Goal: Task Accomplishment & Management: Manage account settings

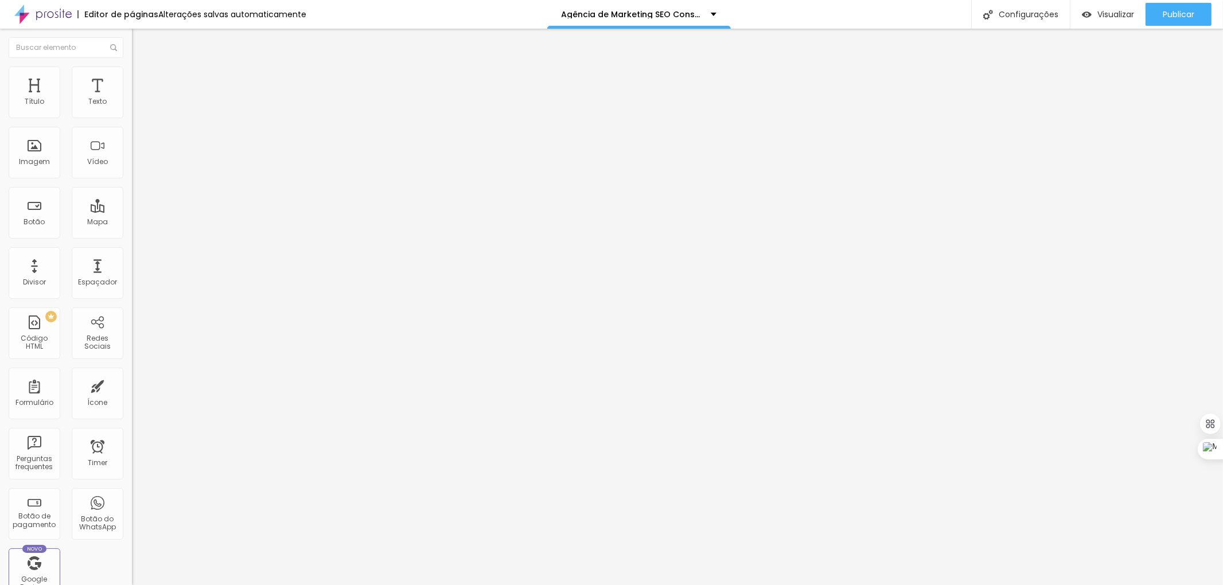
scroll to position [186, 0]
click at [140, 43] on img "button" at bounding box center [144, 41] width 9 height 9
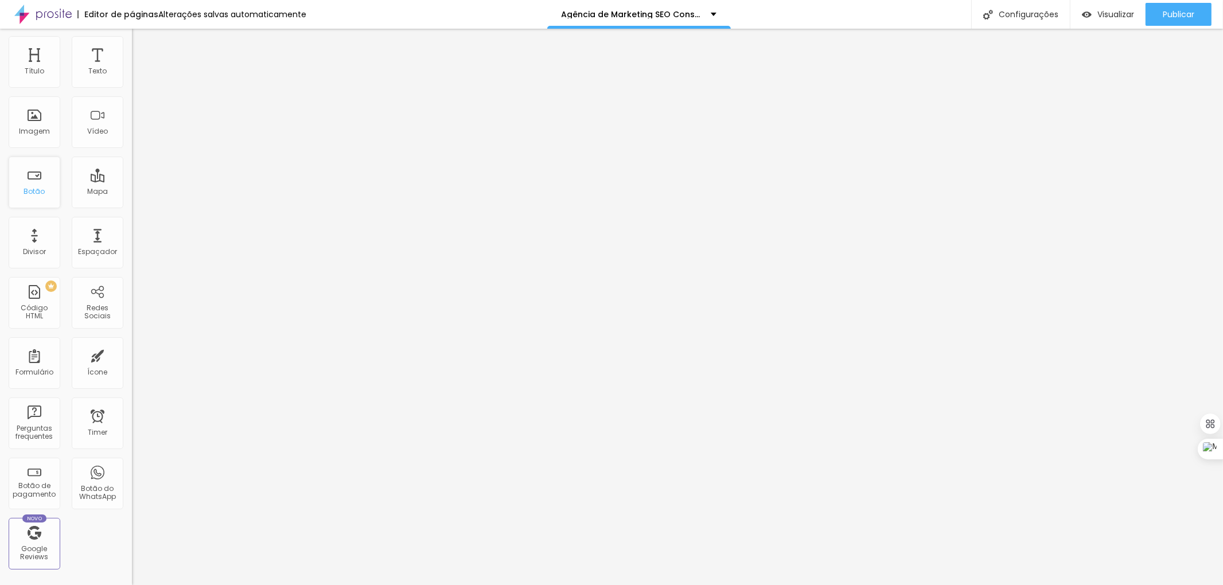
scroll to position [0, 0]
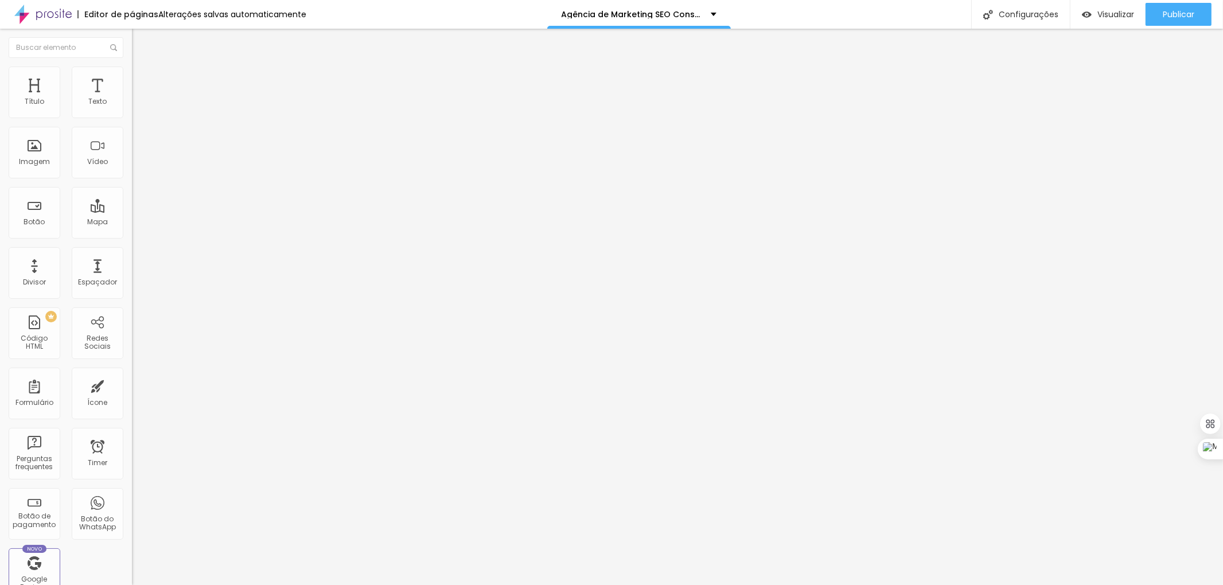
drag, startPoint x: 110, startPoint y: 130, endPoint x: 0, endPoint y: 142, distance: 110.1
click at [132, 141] on div "Endereço Alboom Brasil Alinhamento 15 Zoom" at bounding box center [198, 203] width 132 height 229
paste input "https://share.google/DuqCh9gdS5vxStN9s"
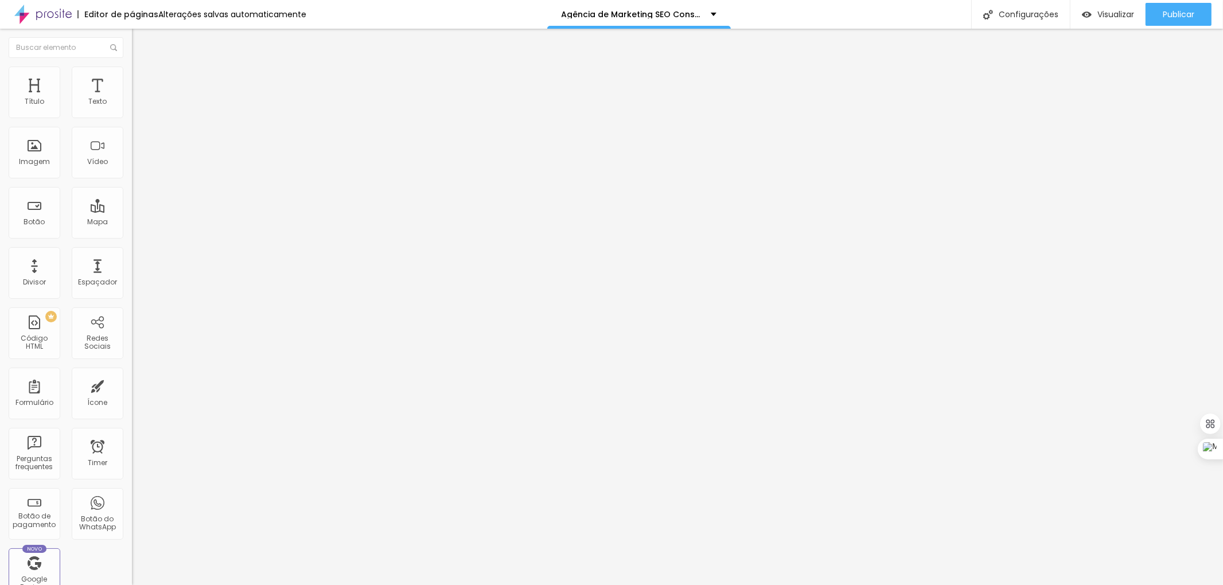
click at [132, 108] on input "https://share.google/DuqCh9gdS5vxStN9s" at bounding box center [201, 101] width 138 height 11
paste input "maps.app.goo.gl/9mWif457ZVaGLDQw7"
click at [132, 108] on input "https://maps.app.goo.gl/9mWif457ZVaGLDQw7" at bounding box center [201, 101] width 138 height 11
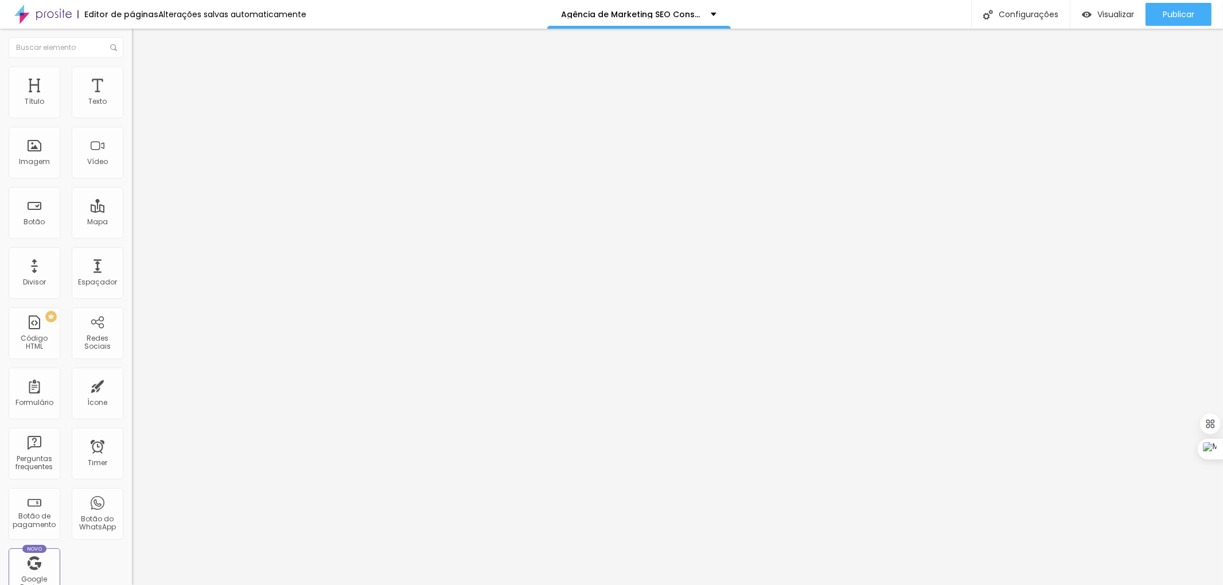
click at [132, 108] on input "https://maps.app.goo.gl/9mWif457ZVaGLDQw7" at bounding box center [201, 101] width 138 height 11
paste input "Av. Cel. Silva Telles, 599 - Cambuí, Campinas - SP, 13024-001"
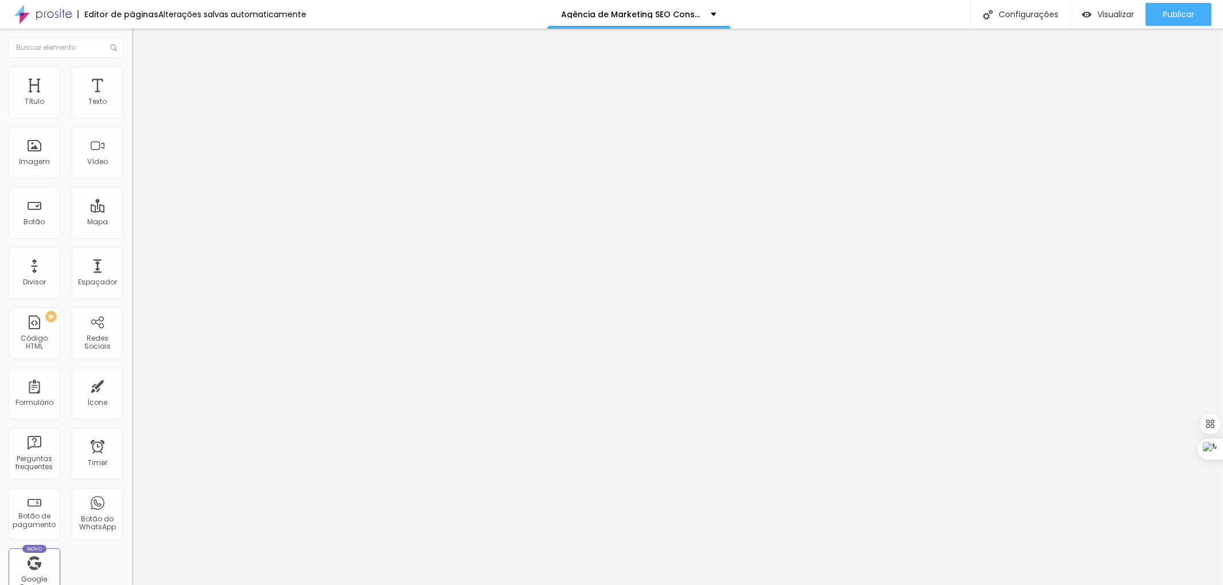
type input "Av. Cel. Silva Telles, 599 - Cambuí, Campinas - SP, 13024-001"
click at [132, 99] on span "Trocar imagem" at bounding box center [163, 94] width 63 height 10
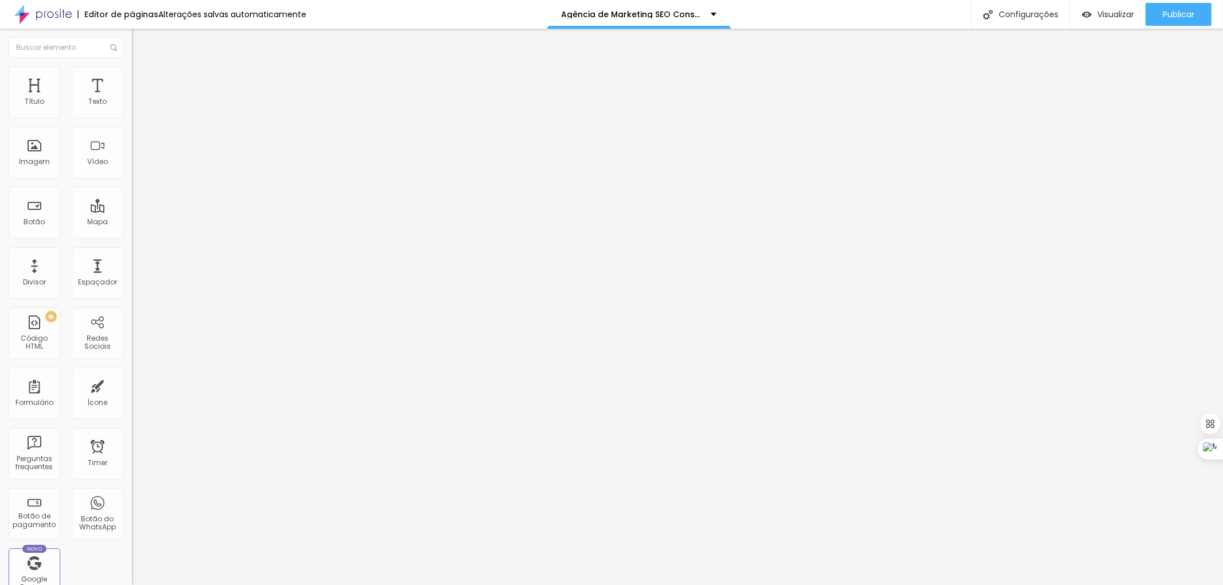
drag, startPoint x: 50, startPoint y: 307, endPoint x: 0, endPoint y: 307, distance: 49.9
click at [132, 262] on div "Trocar imagem Descrição da imagem (Alt) Alinhamento Proporção 16:9 Cinema Cinem…" at bounding box center [198, 175] width 132 height 173
paste input "maps.app.goo.gl/9z7kNDKm3ikP96vM8"
type input "[URL][DOMAIN_NAME]"
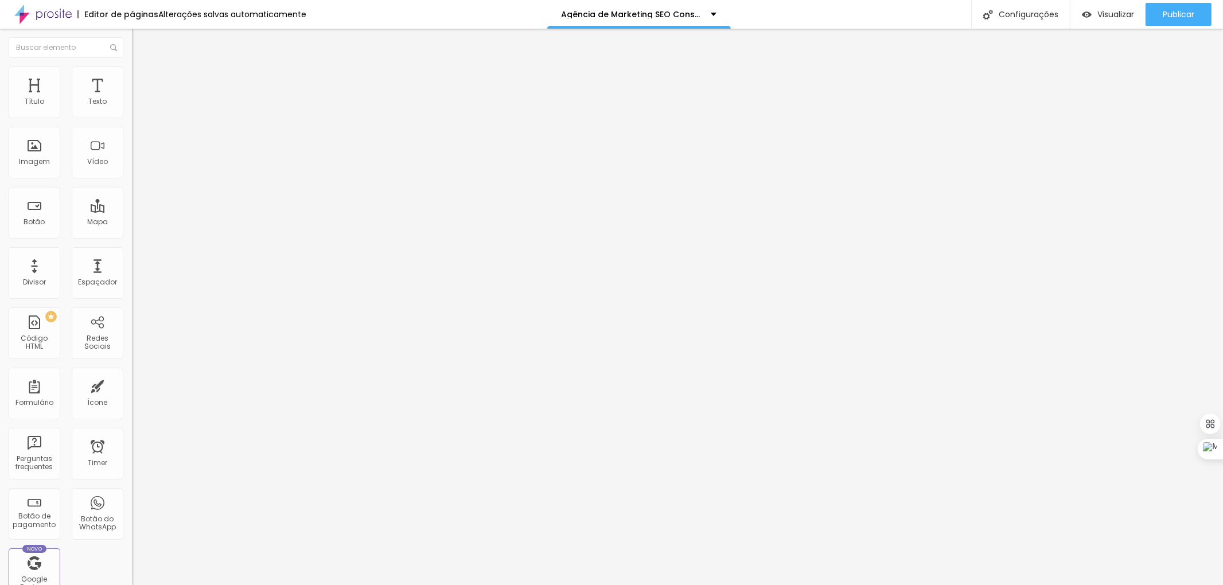
scroll to position [0, 0]
drag, startPoint x: 50, startPoint y: 307, endPoint x: 0, endPoint y: 284, distance: 54.7
click at [132, 262] on div "Adicionar imagem Descrição da imagem (Alt) Alinhamento Proporção Original Cinem…" at bounding box center [198, 175] width 132 height 173
paste input "maps.app.goo.gl/9z7kNDKm3ikP96vM8"
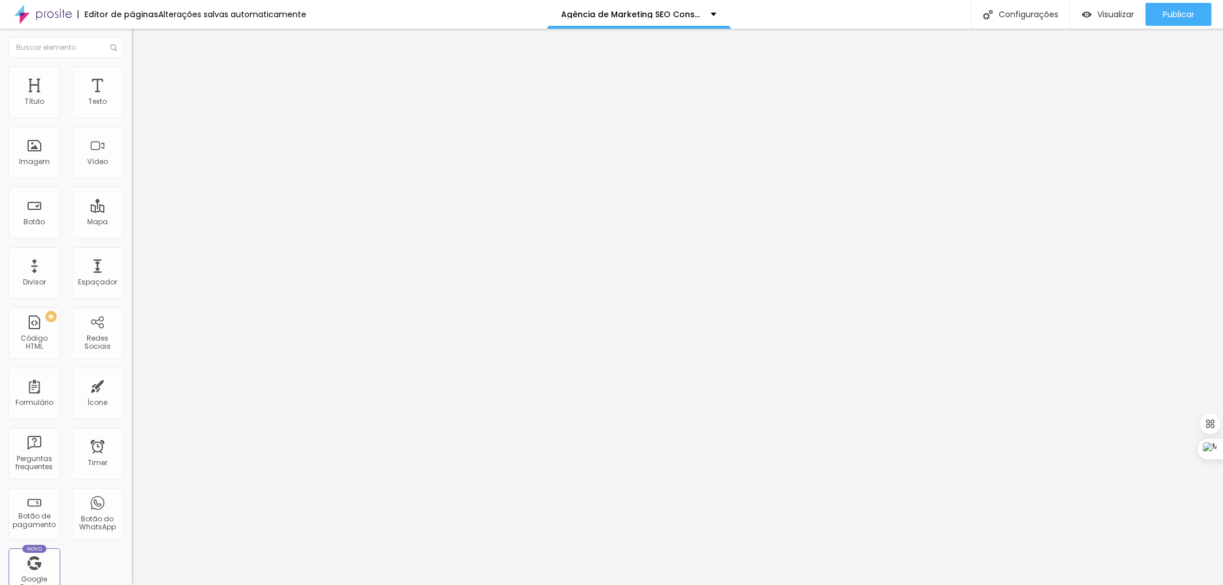
type input "[URL][DOMAIN_NAME]"
click at [132, 116] on input "text" at bounding box center [201, 109] width 138 height 11
click at [132, 116] on input "Visão Geral da Rua Coronel Silva Teles - Campinas" at bounding box center [201, 109] width 138 height 11
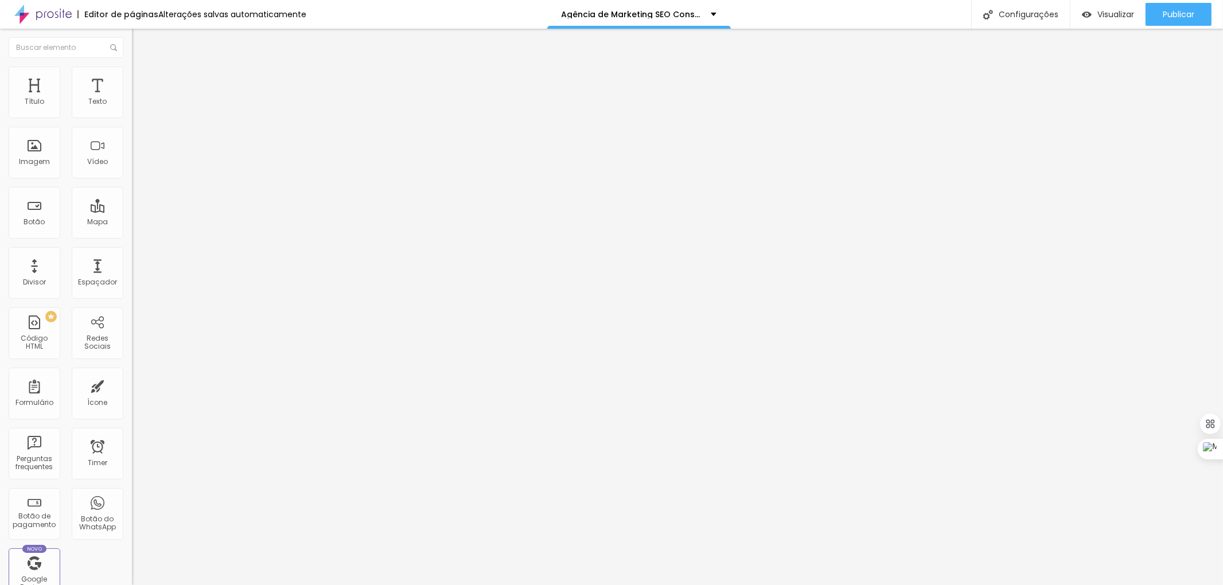
scroll to position [0, 108]
drag, startPoint x: 98, startPoint y: 203, endPoint x: 127, endPoint y: 204, distance: 29.3
click at [132, 204] on div "Adicionar imagem Descrição da imagem (Alt) Visão Geral da Rua Coronel Silva Tel…" at bounding box center [198, 175] width 132 height 173
click at [132, 116] on input "Visão Geral da Rua Coronel Silva Teles - Cambuí - Campinas" at bounding box center [201, 109] width 138 height 11
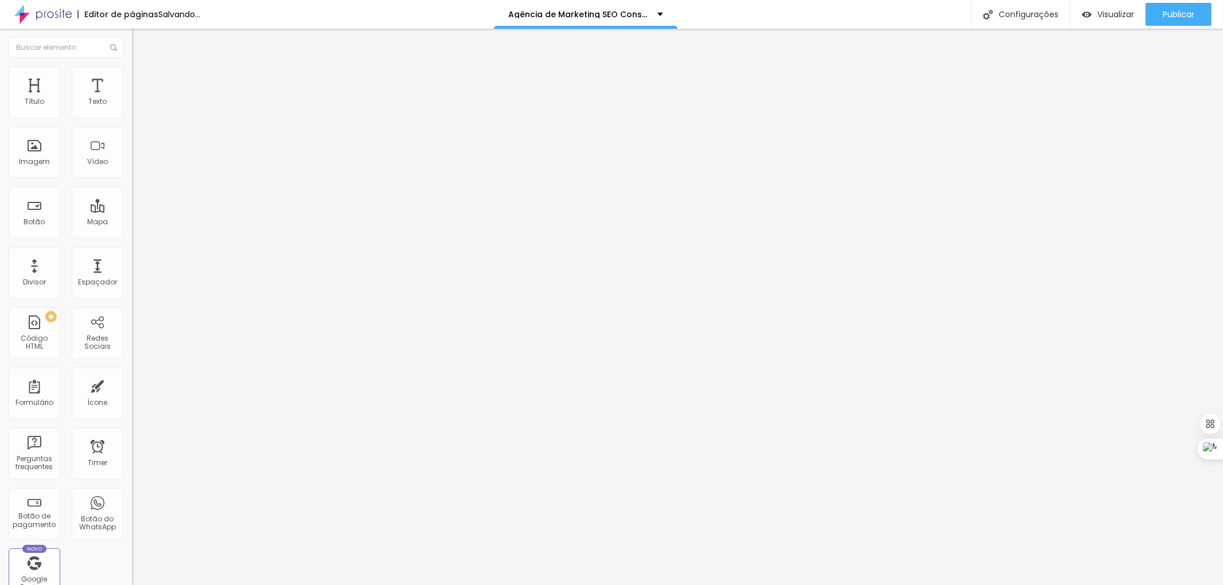
scroll to position [0, 123]
type input "Visão Geral da [GEOGRAPHIC_DATA][PERSON_NAME] Teles - [GEOGRAPHIC_DATA] - [GEOG…"
click at [132, 179] on span "Original" at bounding box center [146, 175] width 28 height 10
click at [132, 235] on input "[URL][DOMAIN_NAME]" at bounding box center [201, 229] width 138 height 11
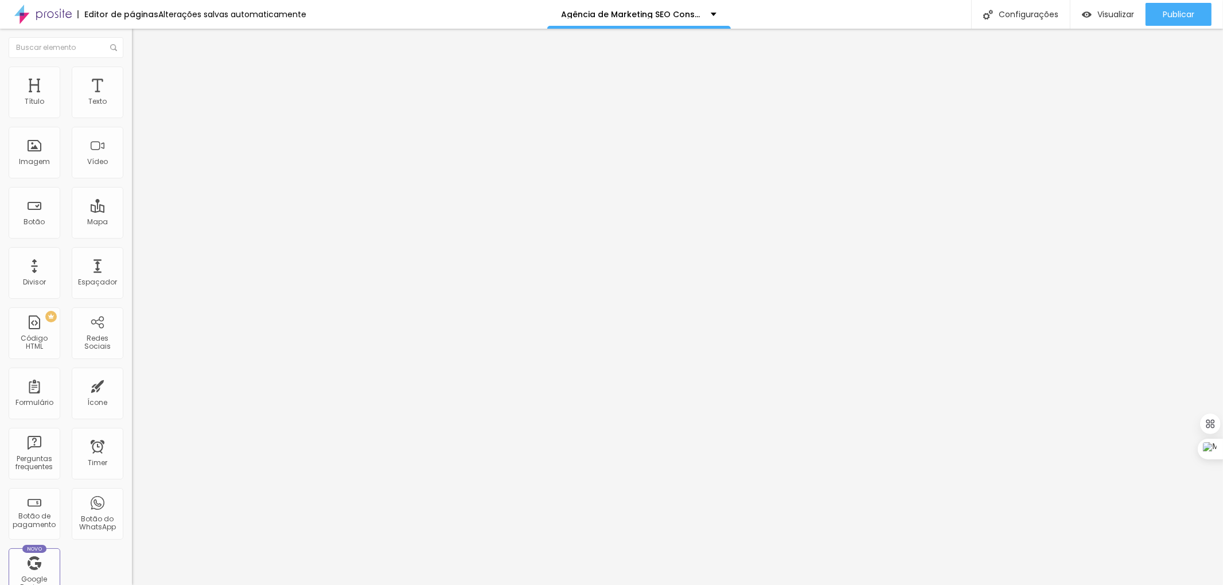
click at [132, 235] on input "[URL][DOMAIN_NAME]" at bounding box center [201, 229] width 138 height 11
click at [132, 99] on span "Adicionar imagem" at bounding box center [169, 94] width 74 height 10
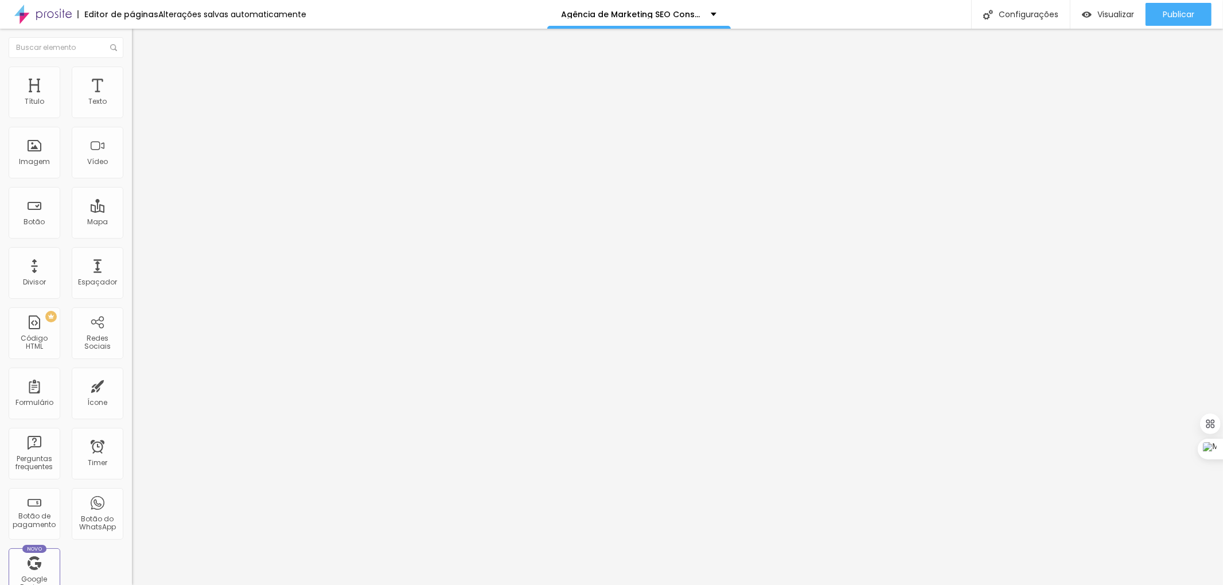
click at [132, 99] on span "Trocar imagem" at bounding box center [163, 94] width 63 height 10
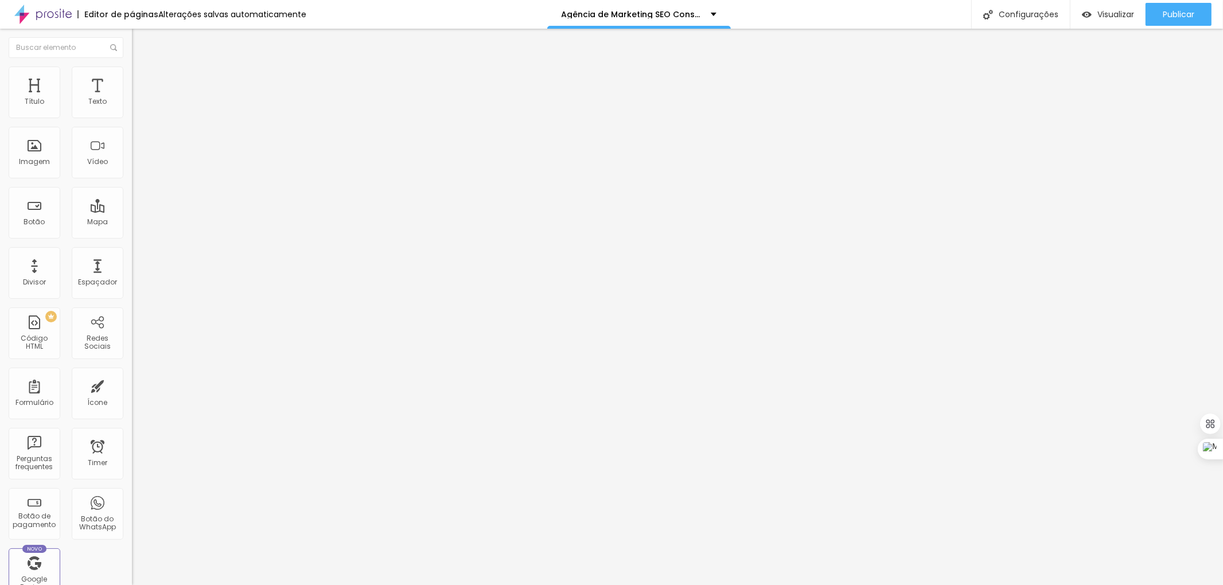
click at [132, 108] on input "Av. Cel. Silva Telles, 599 - Cambuí, Campinas - SP, 13024-001" at bounding box center [201, 101] width 138 height 11
type input "Av. Cel. Silva Telles, 600 - Cambuí, Campinas - SP, 13024-001"
click at [132, 108] on input "Av. Cel. Silva Telles, 600 - Cambuí, Campinas - SP, 13024-001" at bounding box center [201, 101] width 138 height 11
type input "Av. Cel. Silva Telles, 600 - Sala 1 - Cambuí, Campinas - SP, 13024-001"
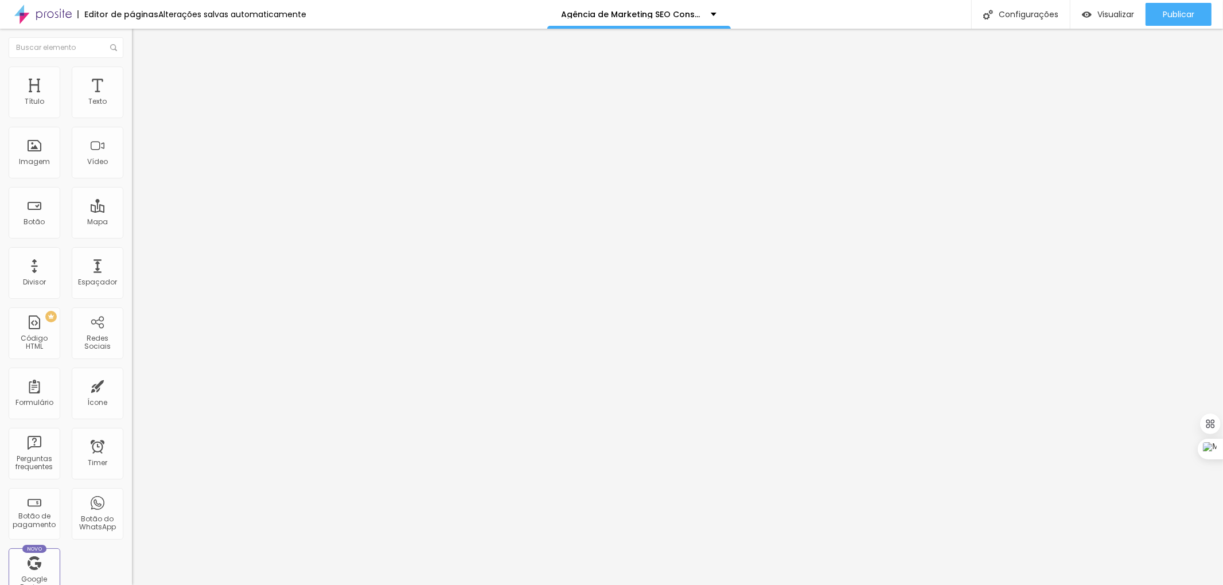
scroll to position [0, 0]
click at [1033, 13] on div "Configurações" at bounding box center [1020, 14] width 99 height 29
type input "Agência Marketing SEO Consultor - Cambuí - [GEOGRAPHIC_DATA]"
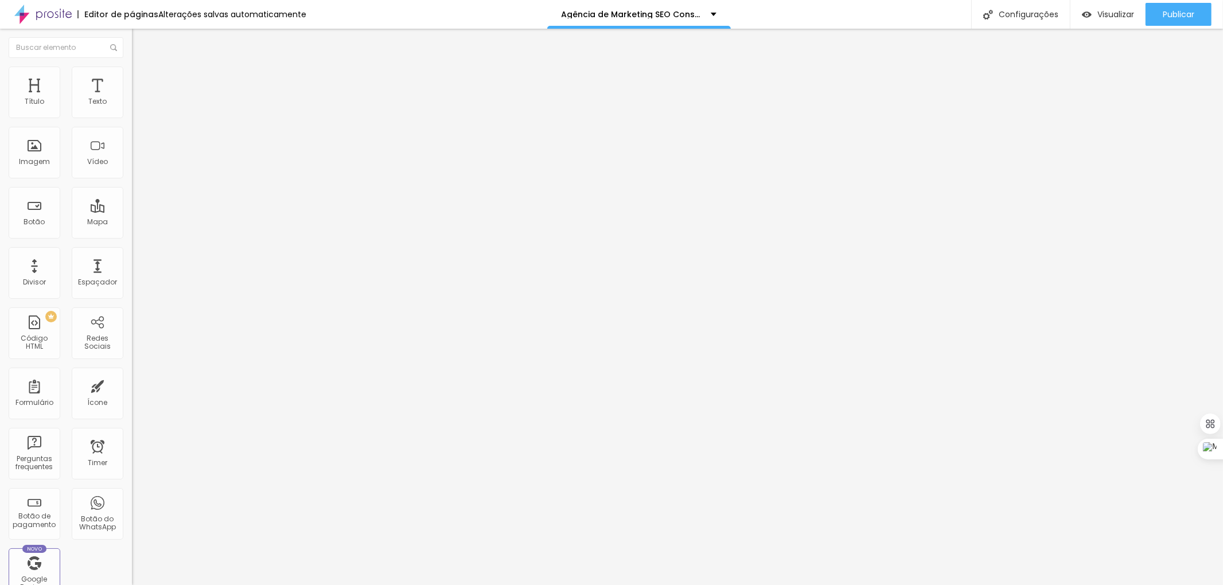
type input "/agencia-marketing-seo-consultor-cambui-campinas"
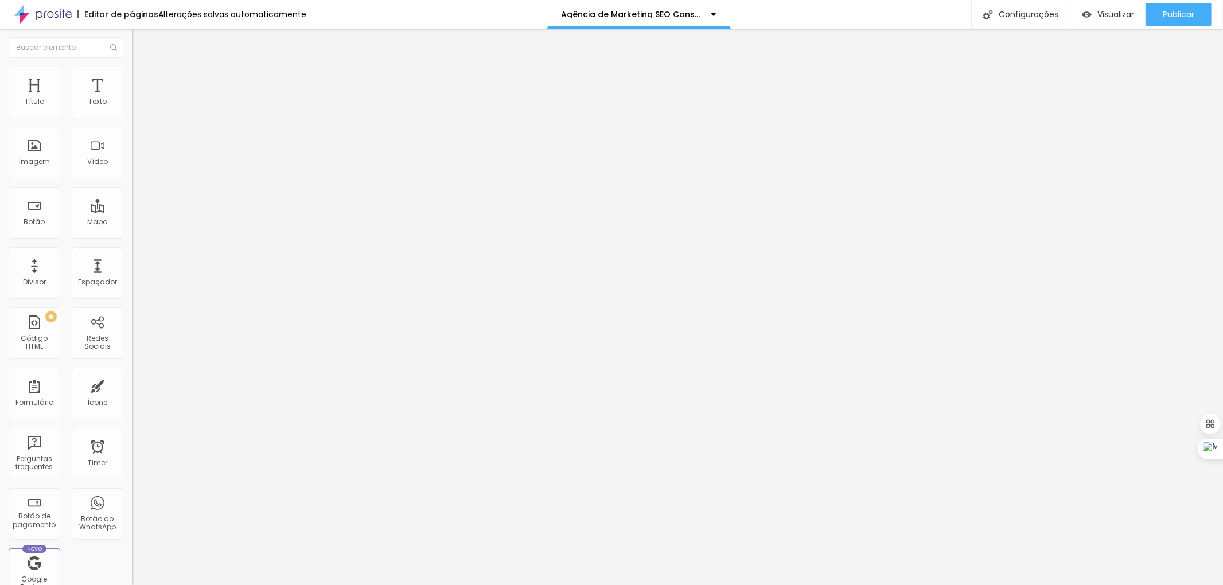
drag, startPoint x: 539, startPoint y: 353, endPoint x: 512, endPoint y: 354, distance: 27.0
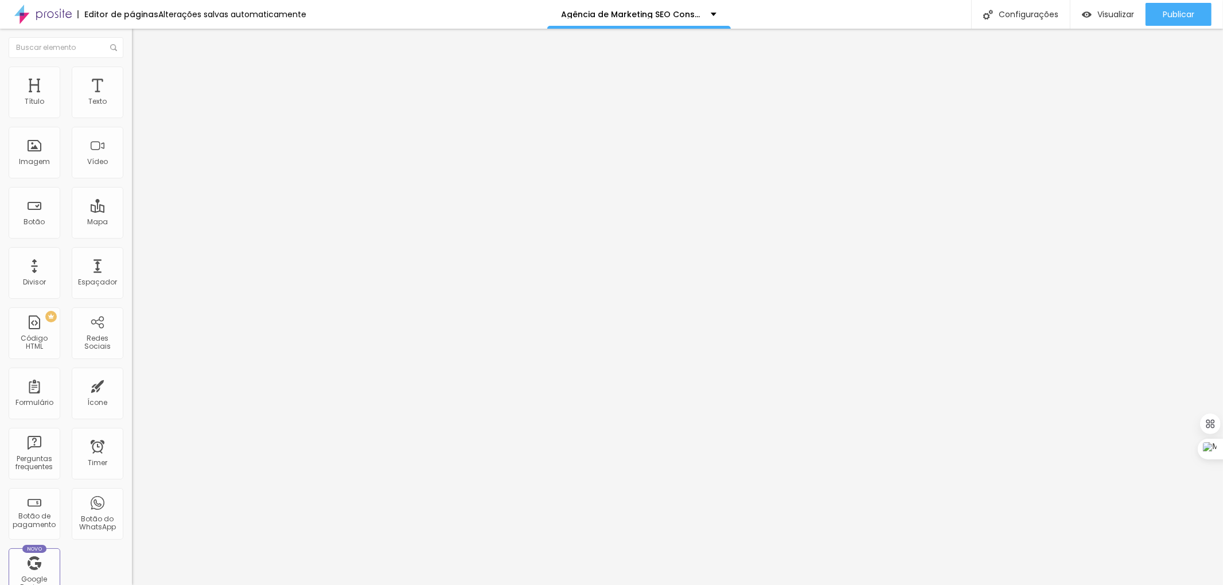
drag, startPoint x: 702, startPoint y: 353, endPoint x: 644, endPoint y: 353, distance: 58.5
drag, startPoint x: 644, startPoint y: 353, endPoint x: 483, endPoint y: 353, distance: 160.6
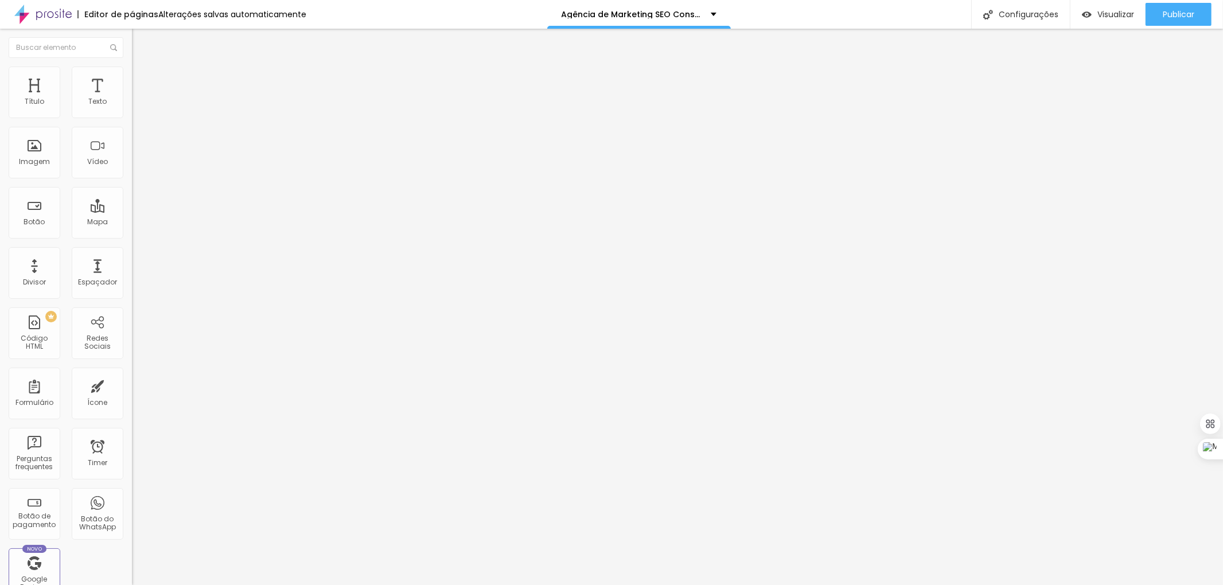
drag, startPoint x: 639, startPoint y: 352, endPoint x: 444, endPoint y: 352, distance: 195.0
type input "Agência Marketing Seo Consultor | (11) 97559-6711"
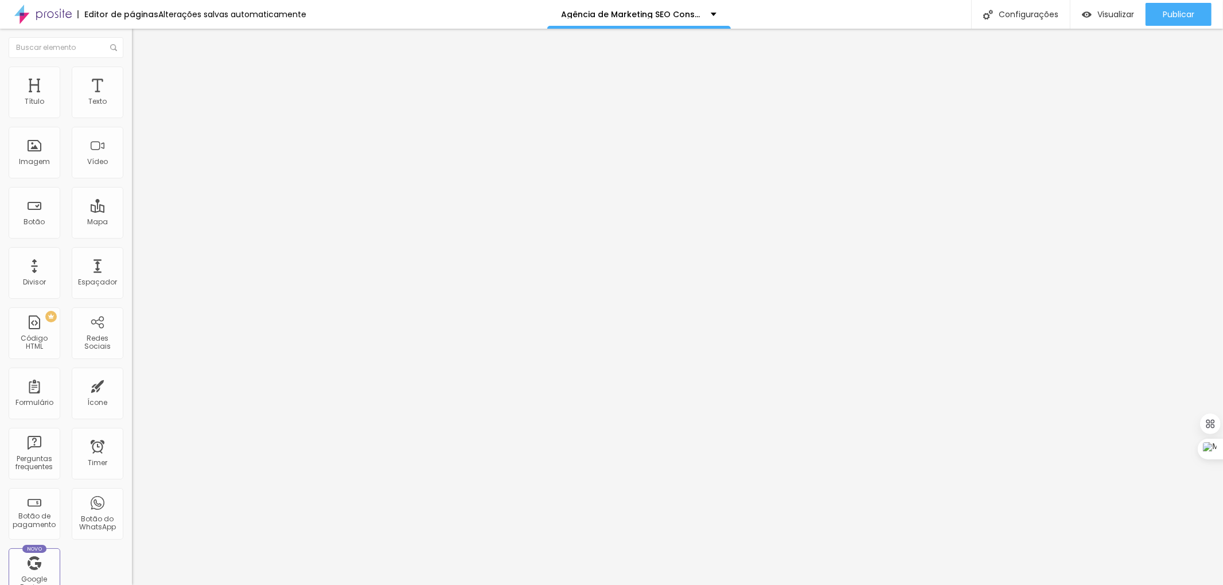
drag, startPoint x: 592, startPoint y: 409, endPoint x: 571, endPoint y: 408, distance: 21.8
paste textarea "arketing Seo Consultor"
drag, startPoint x: 732, startPoint y: 411, endPoint x: 668, endPoint y: 411, distance: 64.2
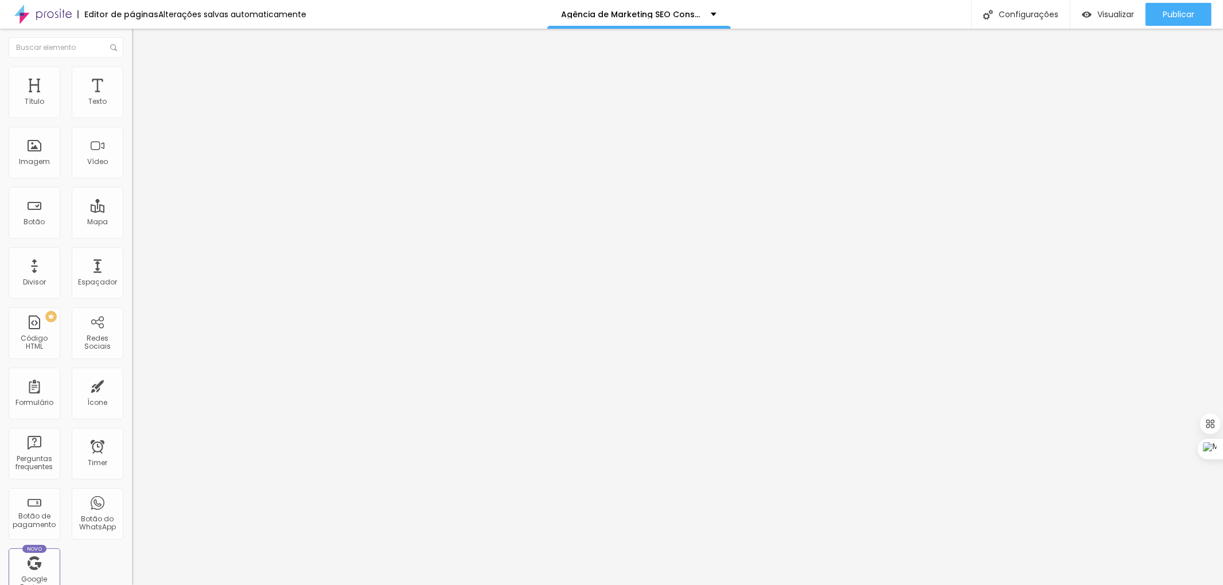
drag, startPoint x: 544, startPoint y: 423, endPoint x: 492, endPoint y: 423, distance: 51.6
type textarea "Agência Marketing Seo Consultor | Unid. Coronel Silva Teles 600 - Sala 01 Campi…"
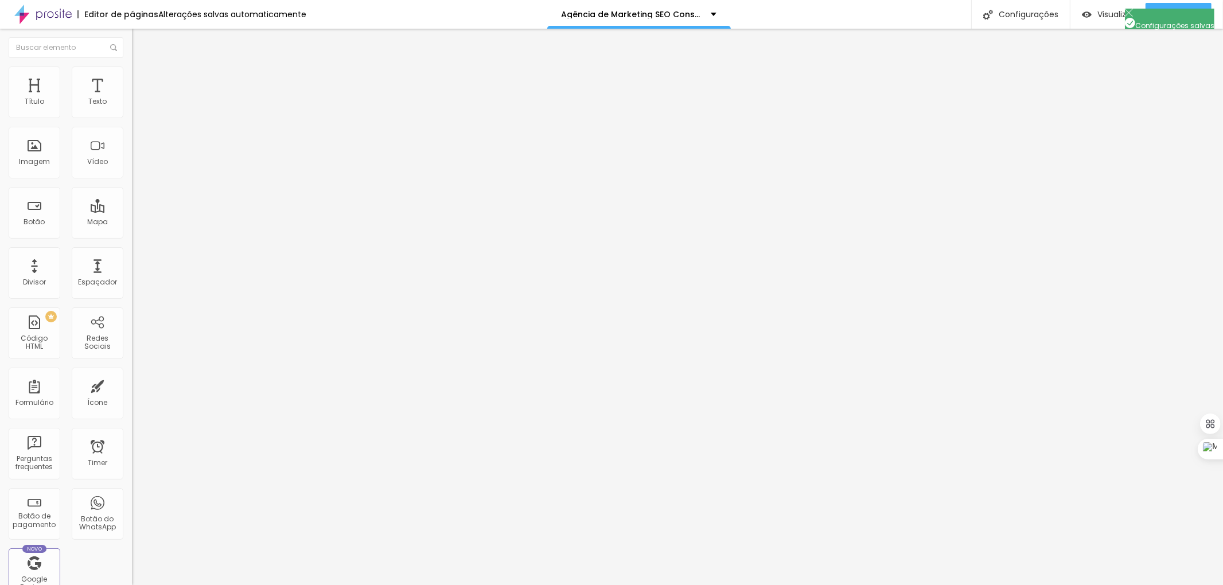
scroll to position [0, 0]
drag, startPoint x: 608, startPoint y: 435, endPoint x: 421, endPoint y: 368, distance: 198.4
drag, startPoint x: 669, startPoint y: 387, endPoint x: 404, endPoint y: 307, distance: 276.7
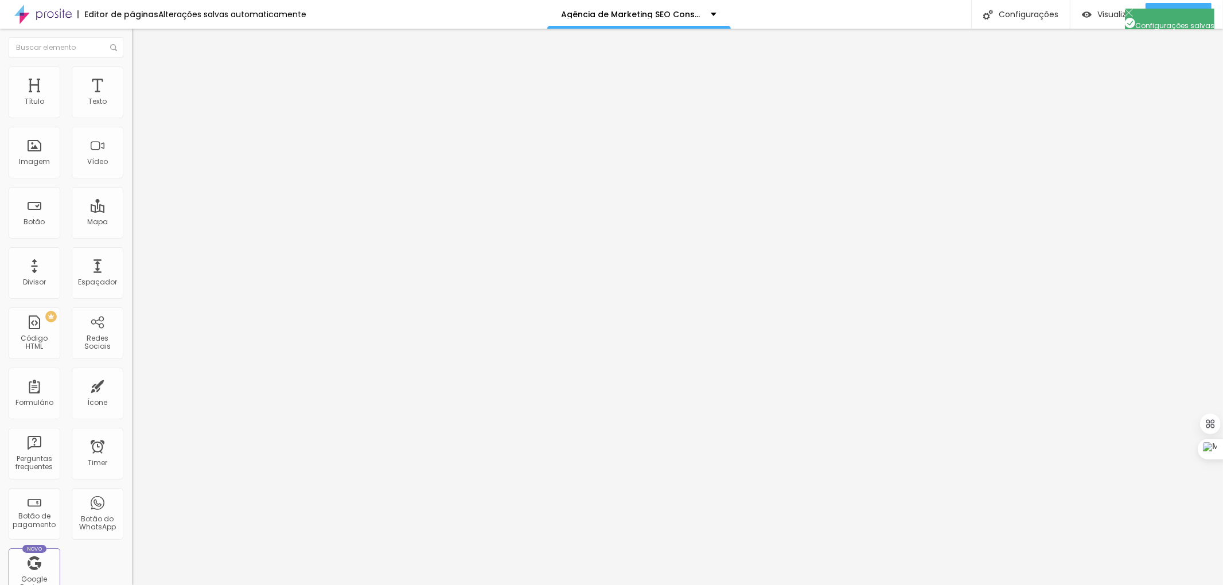
paste textarea "arketing Seo Consultor | Unid. Coronel Silva Teles 600 - Sala 01 Campinas"
type textarea "Agência Marketing Seo Consultor | Unid. Coronel Silva Teles 600 - Sala 01 Campi…"
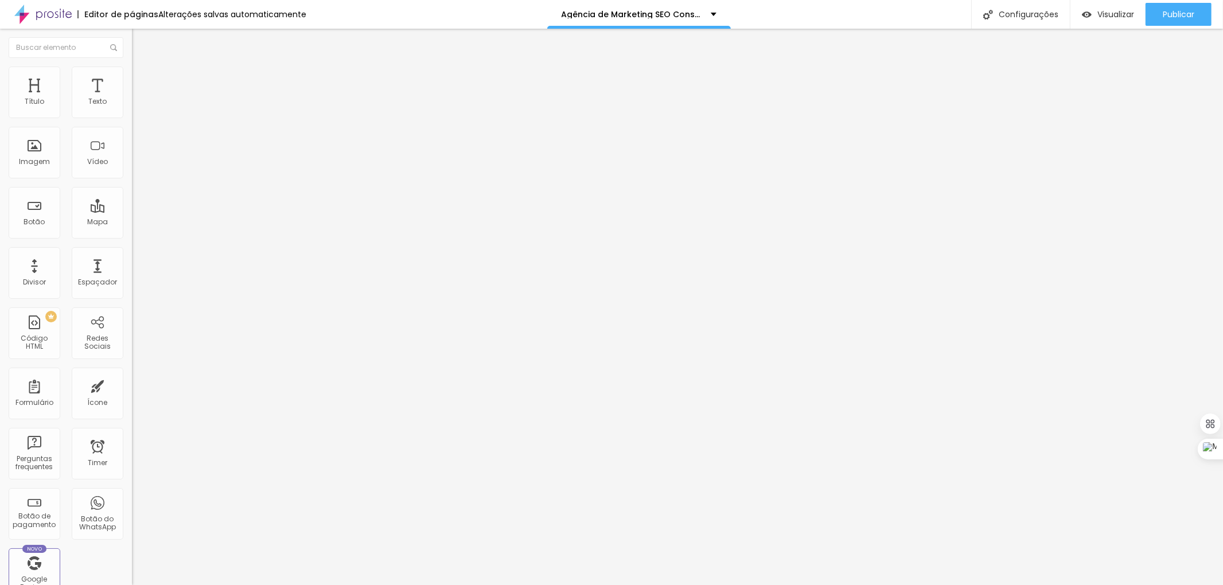
drag, startPoint x: 554, startPoint y: 361, endPoint x: 258, endPoint y: 361, distance: 295.9
drag, startPoint x: 725, startPoint y: 368, endPoint x: 645, endPoint y: 363, distance: 79.8
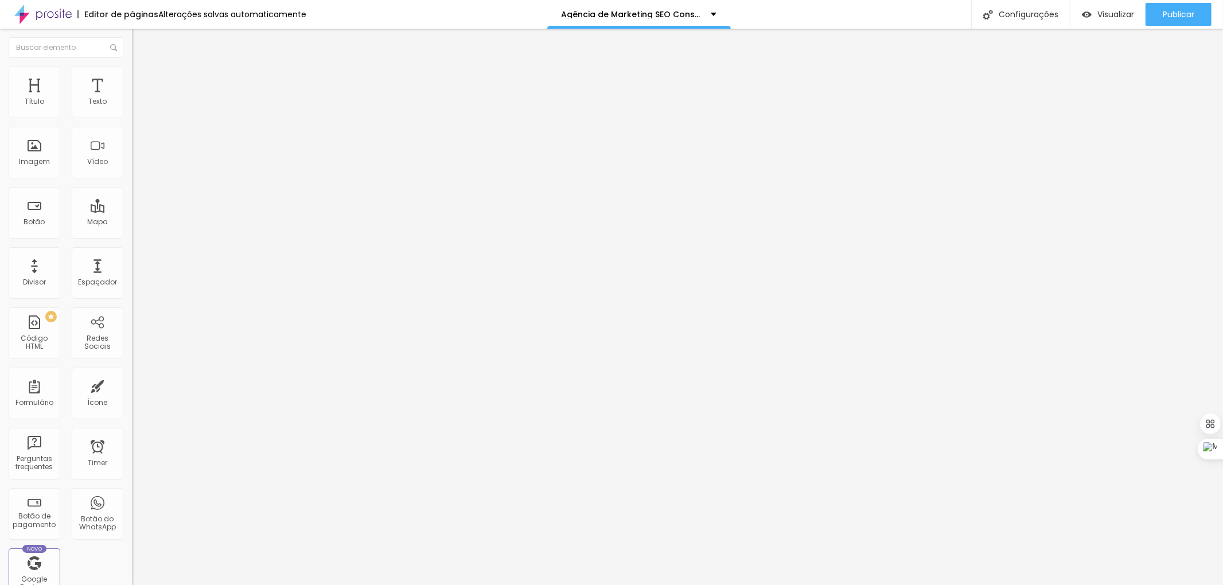
drag, startPoint x: 776, startPoint y: 368, endPoint x: 369, endPoint y: 345, distance: 408.4
type input "Agência Marketing Seo Consultor | UNID Coronel Silva Teles"
drag, startPoint x: 698, startPoint y: 290, endPoint x: 311, endPoint y: 286, distance: 387.1
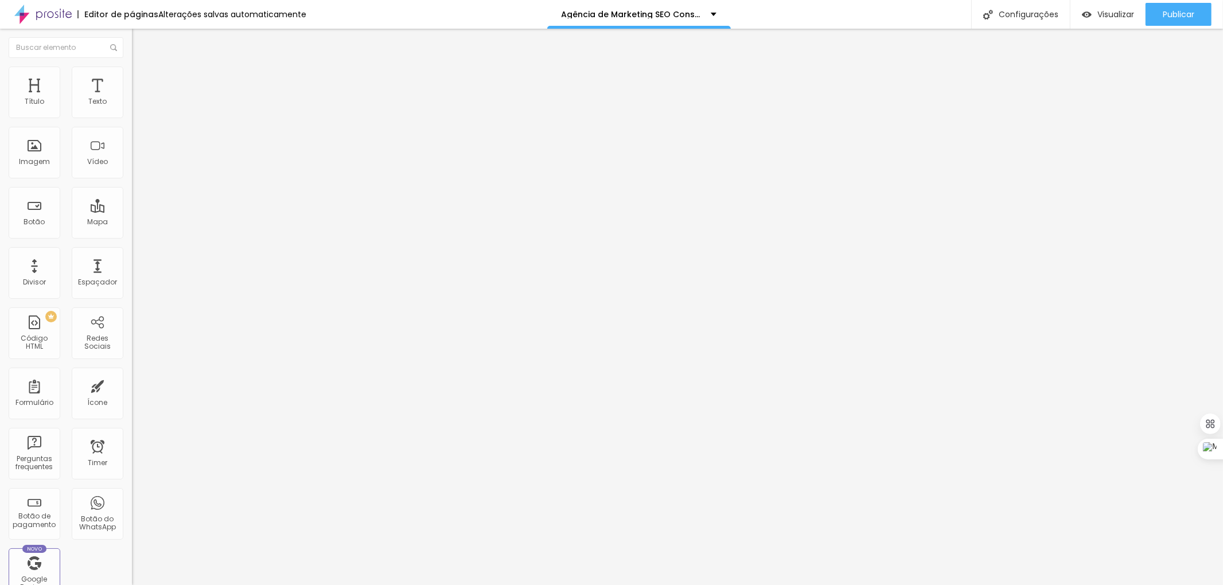
paste input "gência Marketing Seo Consultor | UNID Coronel Silva Teles"
type input "Agência Marketing Seo Consultor | UNID Coronel Silva Teles"
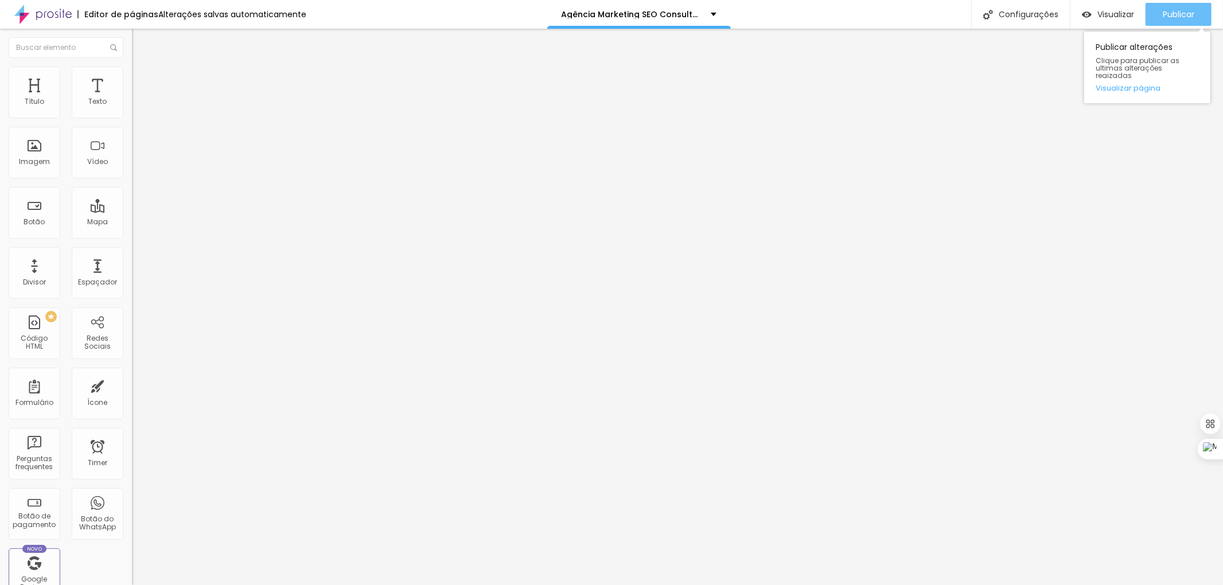
click at [1184, 10] on span "Publicar" at bounding box center [1178, 14] width 32 height 9
click at [1104, 12] on span "Visualizar" at bounding box center [1105, 14] width 37 height 9
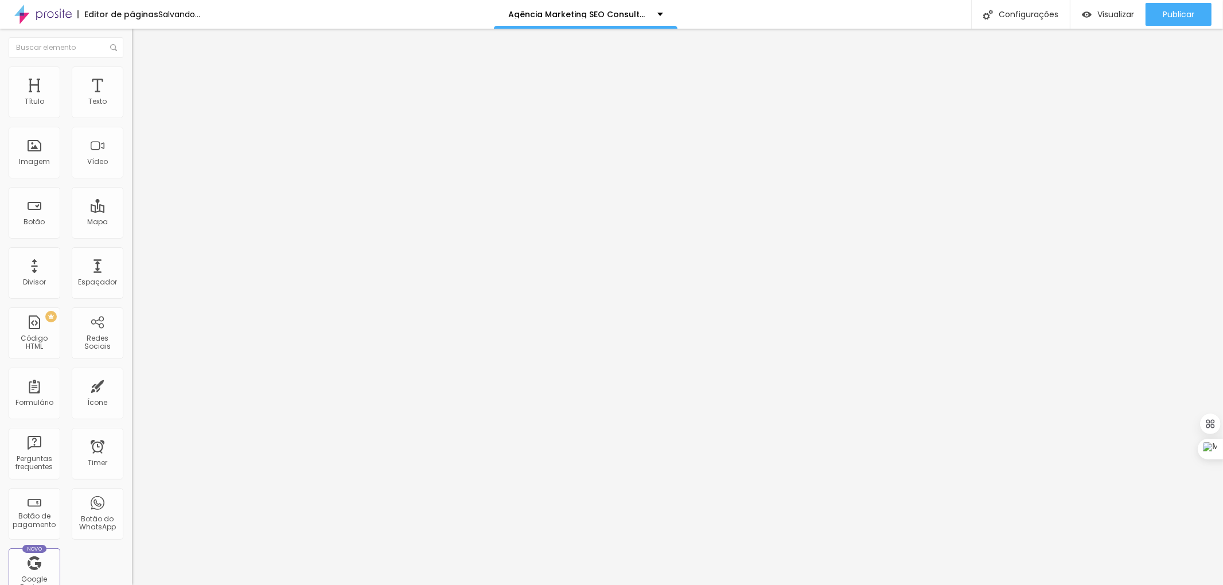
click at [132, 99] on span "Adicionar imagem" at bounding box center [169, 94] width 74 height 10
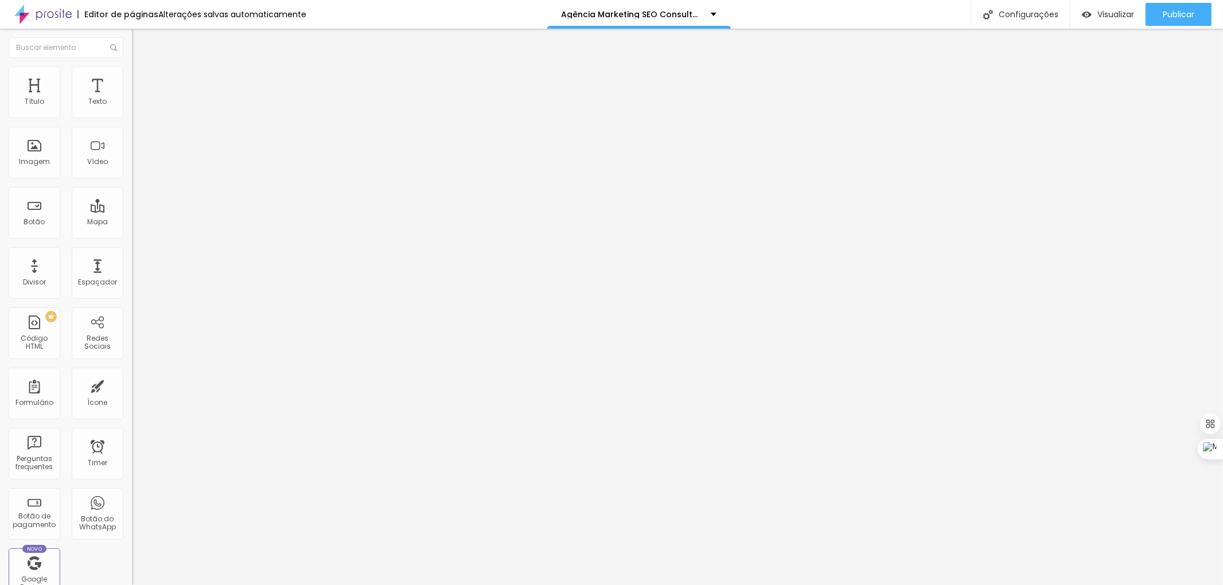
click at [132, 116] on input "text" at bounding box center [201, 109] width 138 height 11
type input "Sala de reuniaõ Agência Marketing Seo Consultor"
click at [132, 116] on input "text" at bounding box center [201, 109] width 138 height 11
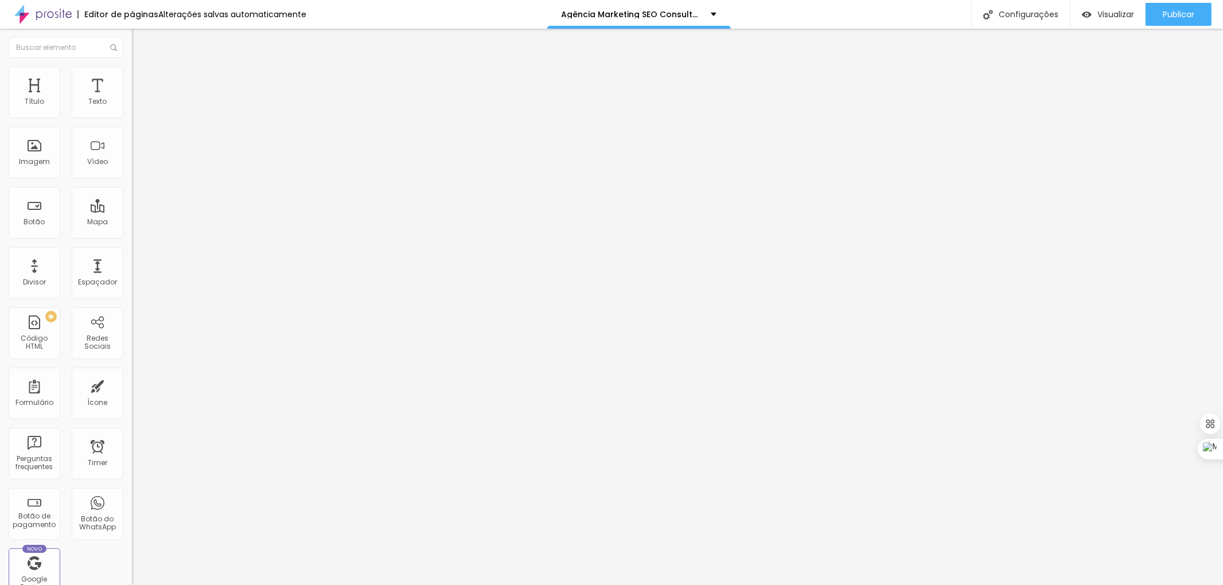
type input "Fachada do prédio"
click at [857, 15] on div "Editor de páginas Alterações salvas automaticamente Agência Marketing SEO Consu…" at bounding box center [611, 14] width 1223 height 29
paste input "Prédio - [GEOGRAPHIC_DATA][PERSON_NAME] Teles Cambuí - [GEOGRAPHIC_DATA] - [GEO…"
type input "Fachada Prédio - [GEOGRAPHIC_DATA][PERSON_NAME] Teles Cambuí - [GEOGRAPHIC_DATA…"
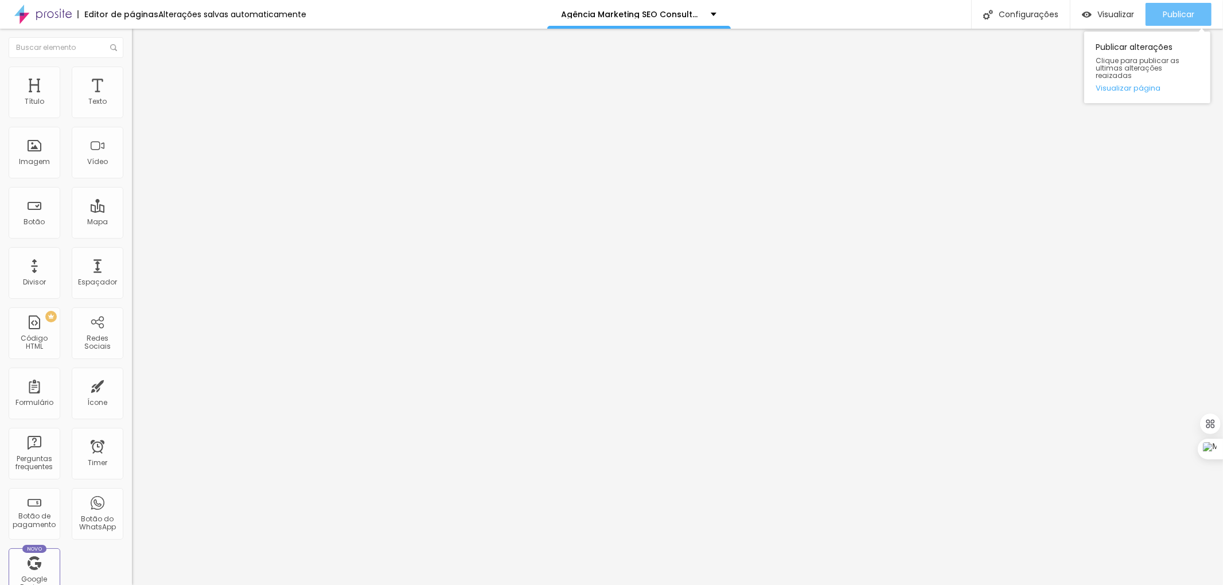
scroll to position [0, 0]
drag, startPoint x: 1187, startPoint y: 18, endPoint x: 1122, endPoint y: 79, distance: 89.2
click at [1185, 20] on div "Publicar" at bounding box center [1178, 14] width 32 height 23
click at [132, 99] on span "Trocar imagem" at bounding box center [163, 94] width 63 height 10
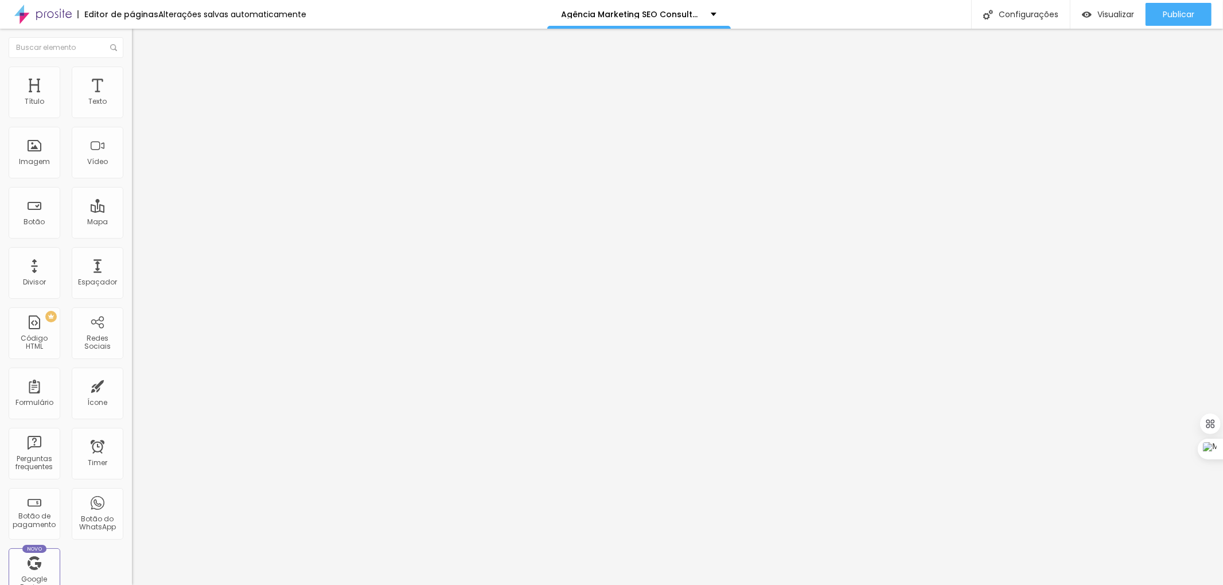
click at [1174, 15] on span "Publicar" at bounding box center [1178, 14] width 32 height 9
click at [132, 99] on span "Trocar imagem" at bounding box center [163, 94] width 63 height 10
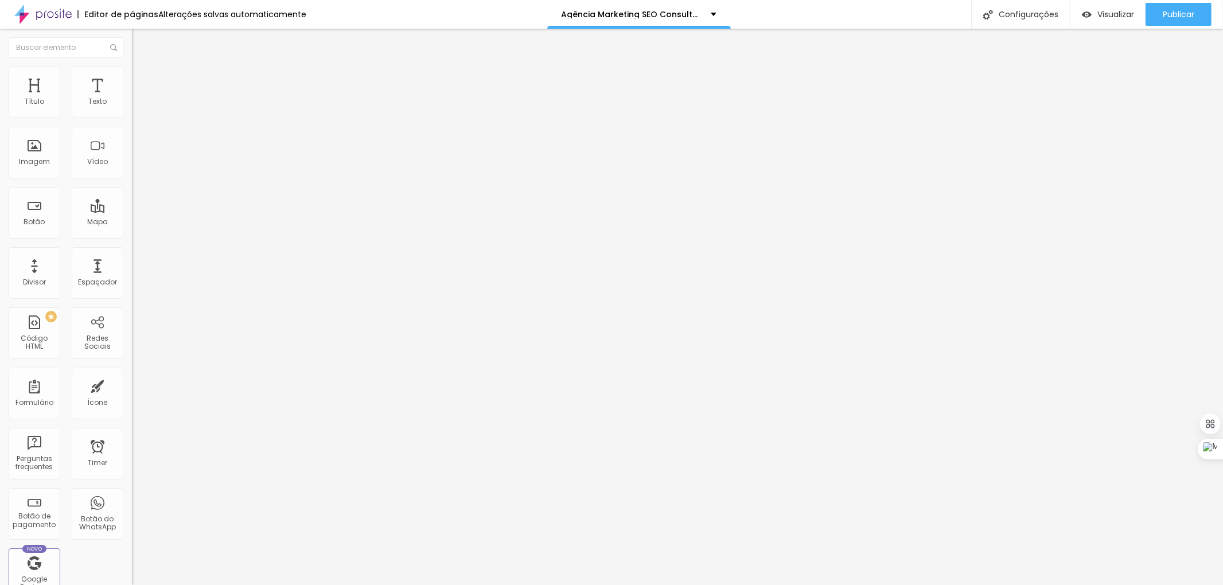
click at [1172, 18] on span "Publicar" at bounding box center [1178, 14] width 32 height 9
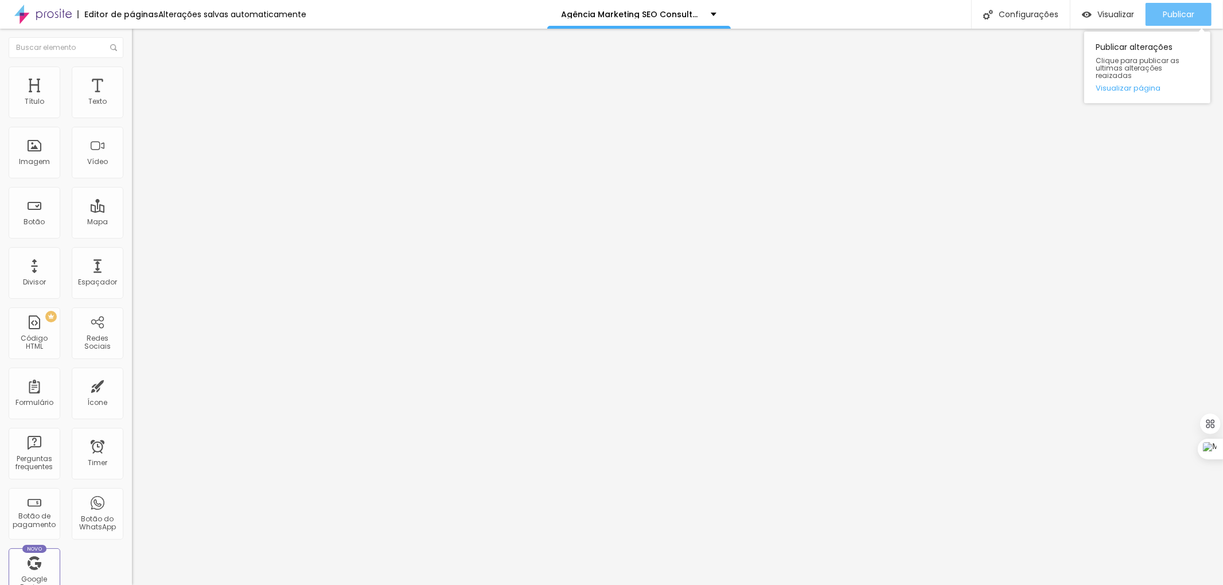
click at [1189, 18] on span "Publicar" at bounding box center [1178, 14] width 32 height 9
drag, startPoint x: 1172, startPoint y: 17, endPoint x: 1163, endPoint y: 17, distance: 8.6
click at [1163, 17] on span "Publicar" at bounding box center [1178, 14] width 32 height 9
click at [1182, 14] on span "Publicar" at bounding box center [1178, 14] width 32 height 9
